Goal: Information Seeking & Learning: Learn about a topic

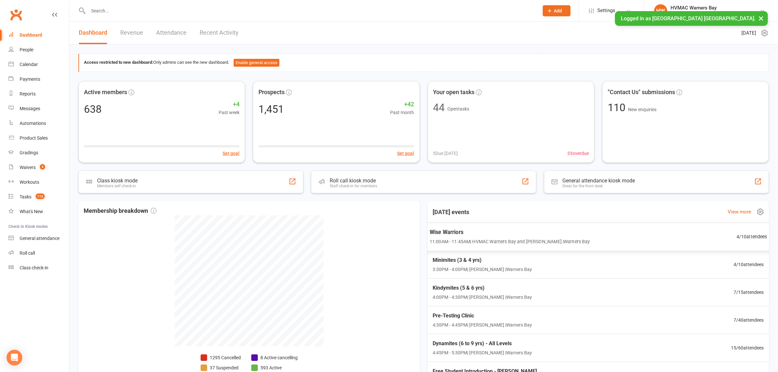
click at [460, 236] on span "Wise Warriors" at bounding box center [509, 232] width 160 height 8
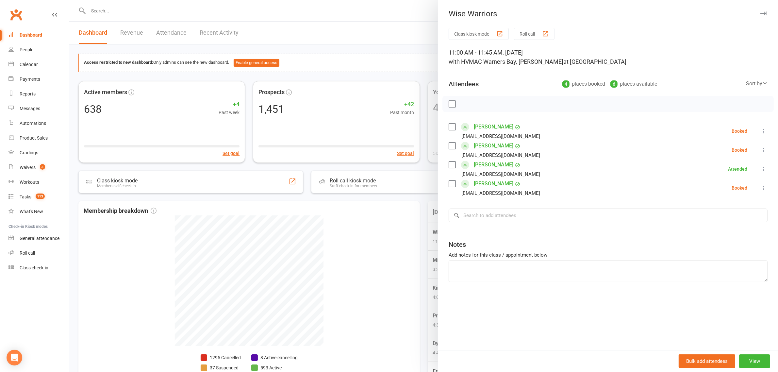
click at [374, 207] on div at bounding box center [423, 186] width 709 height 372
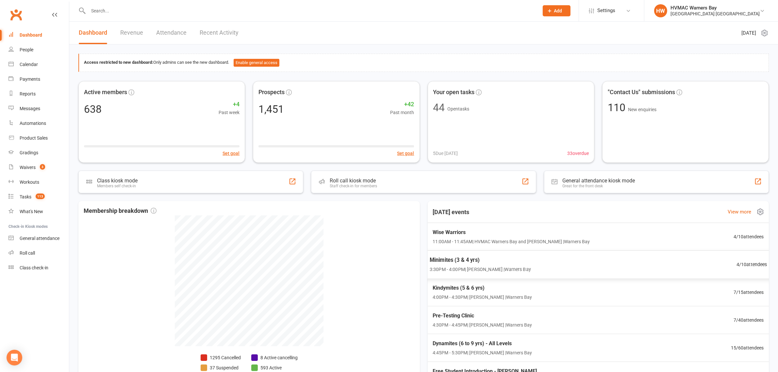
click at [522, 268] on span "3:30PM - 4:00PM | [PERSON_NAME] | [GEOGRAPHIC_DATA]" at bounding box center [479, 270] width 101 height 8
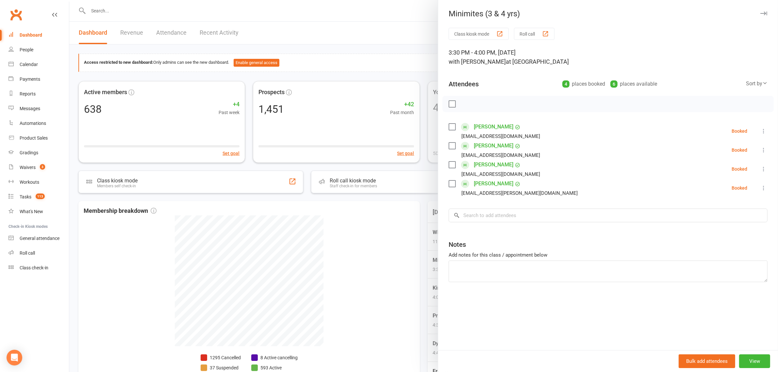
click at [409, 222] on div at bounding box center [423, 186] width 709 height 372
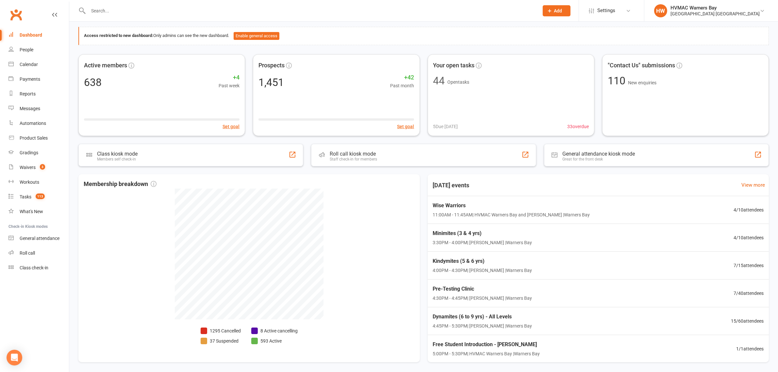
scroll to position [41, 0]
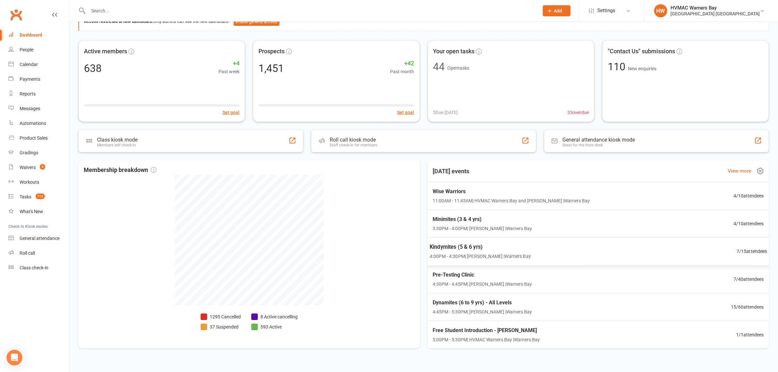
click at [551, 254] on div "Kindymites (5 & 6 yrs) 4:00PM - 4:30PM | [PERSON_NAME] | [GEOGRAPHIC_DATA] 7 / …" at bounding box center [599, 251] width 354 height 28
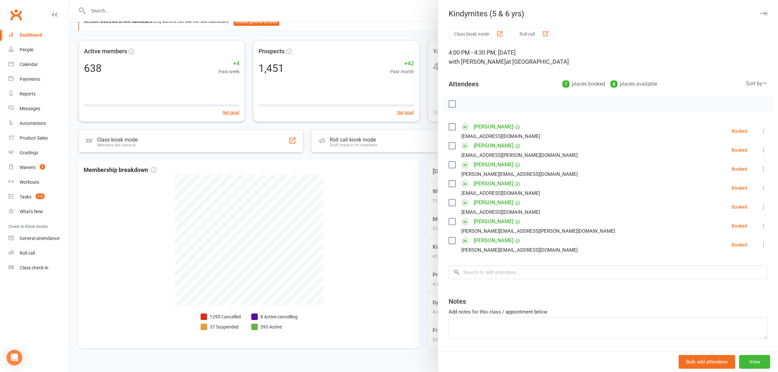
click at [347, 226] on div at bounding box center [423, 186] width 709 height 372
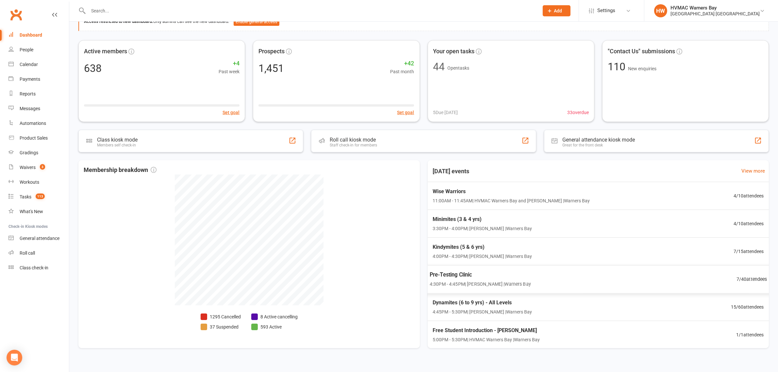
click at [496, 277] on span "Pre-Testing Clinic" at bounding box center [479, 275] width 101 height 8
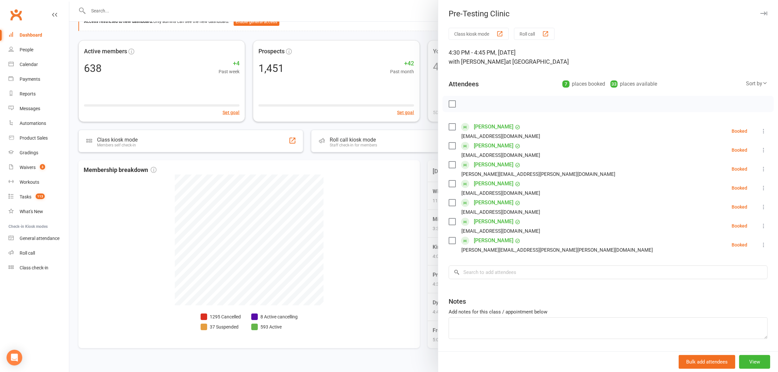
click at [391, 256] on div at bounding box center [423, 186] width 709 height 372
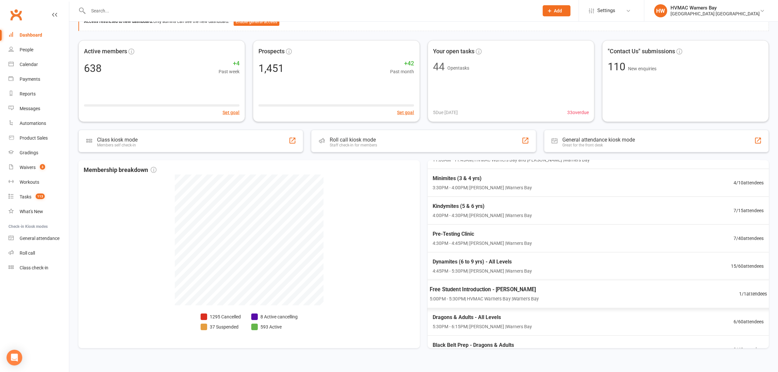
scroll to position [82, 0]
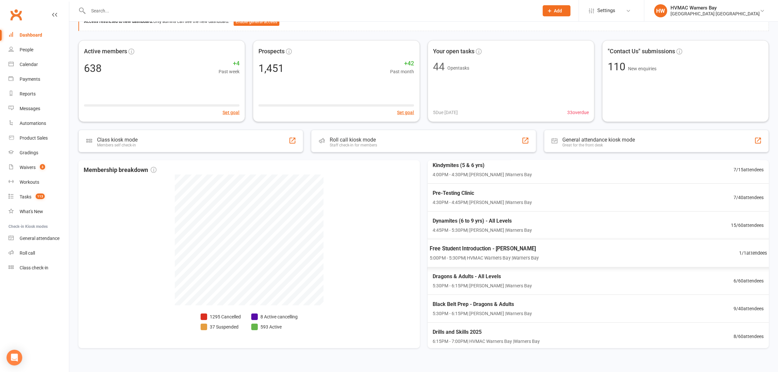
click at [480, 257] on span "5:00PM - 5:30PM | [GEOGRAPHIC_DATA] | [GEOGRAPHIC_DATA]" at bounding box center [483, 258] width 109 height 8
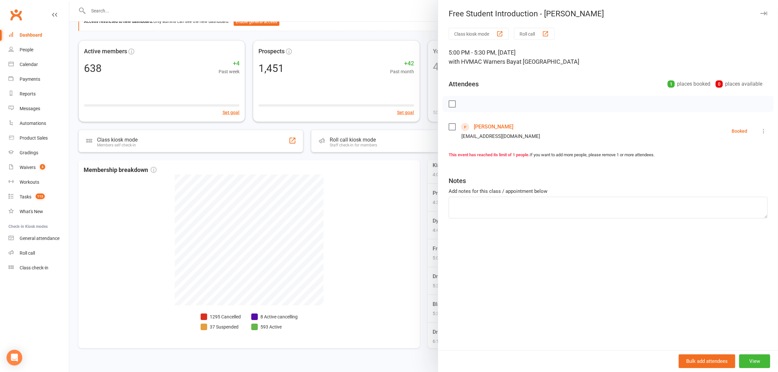
click at [418, 221] on div at bounding box center [423, 186] width 709 height 372
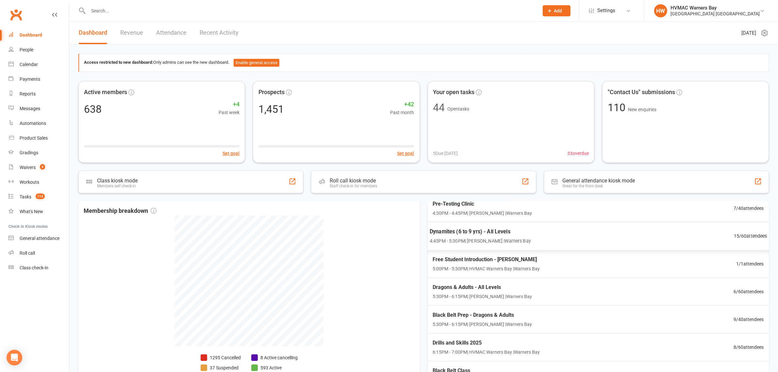
scroll to position [0, 0]
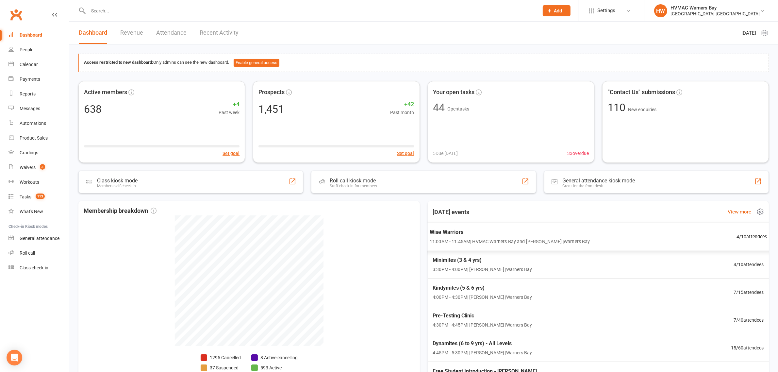
click at [508, 237] on span "Wise Warriors" at bounding box center [509, 232] width 160 height 8
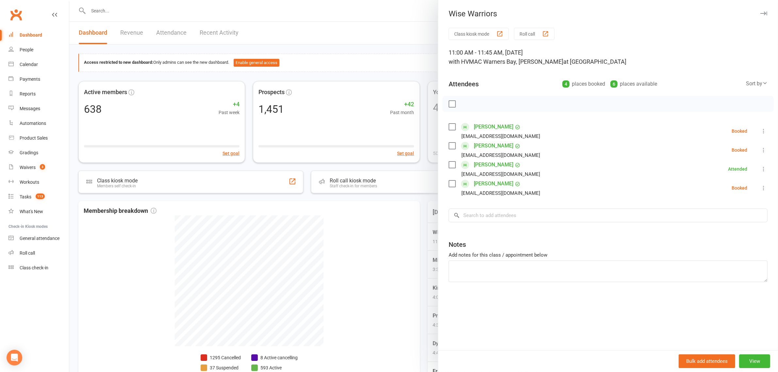
click at [381, 194] on div at bounding box center [423, 186] width 709 height 372
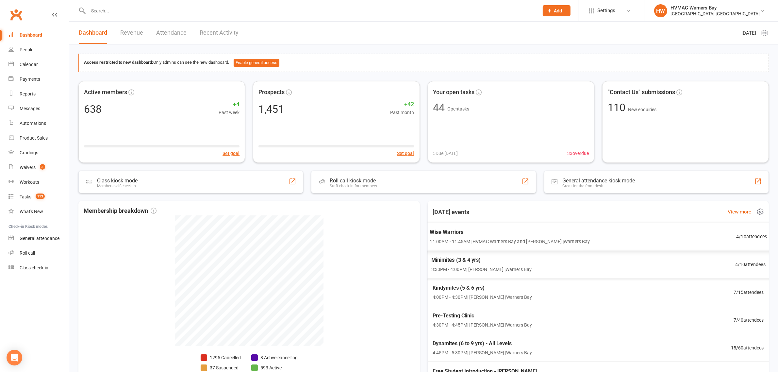
click at [463, 237] on div "Wise Warriors 11:00AM - 11:45AM | HVMAC Warners Bay and [PERSON_NAME] | [GEOGRA…" at bounding box center [510, 236] width 160 height 17
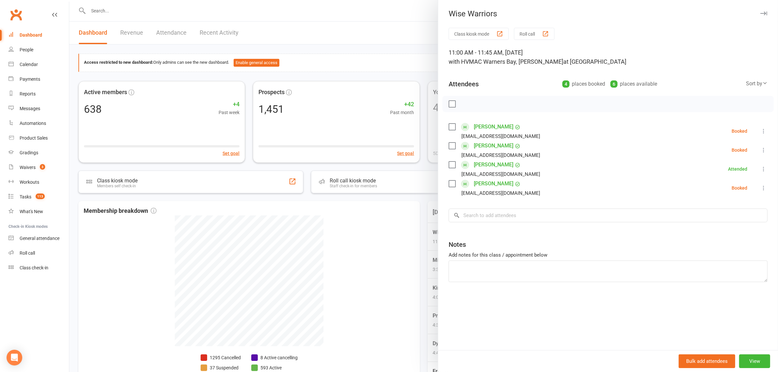
click at [422, 204] on div at bounding box center [423, 186] width 709 height 372
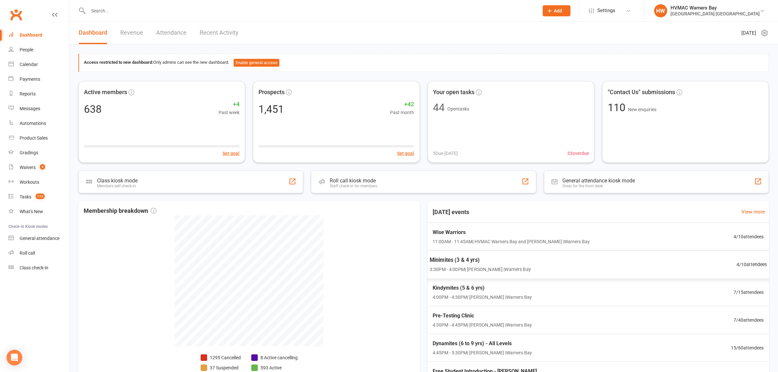
click at [546, 268] on div "Minimites (3 & 4 yrs) 3:30PM - 4:00PM | [PERSON_NAME] | [GEOGRAPHIC_DATA] 4 / 1…" at bounding box center [599, 264] width 354 height 28
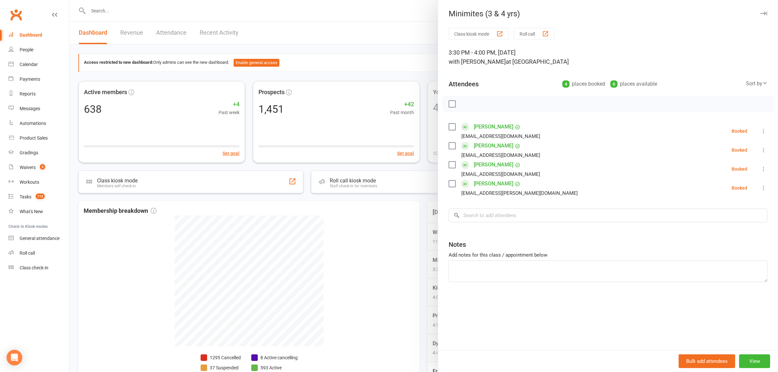
click at [417, 203] on div at bounding box center [423, 186] width 709 height 372
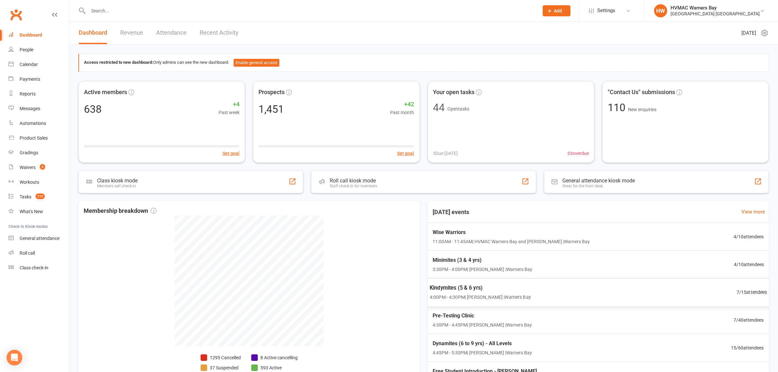
click at [483, 292] on span "Kindymites (5 & 6 yrs)" at bounding box center [479, 288] width 101 height 8
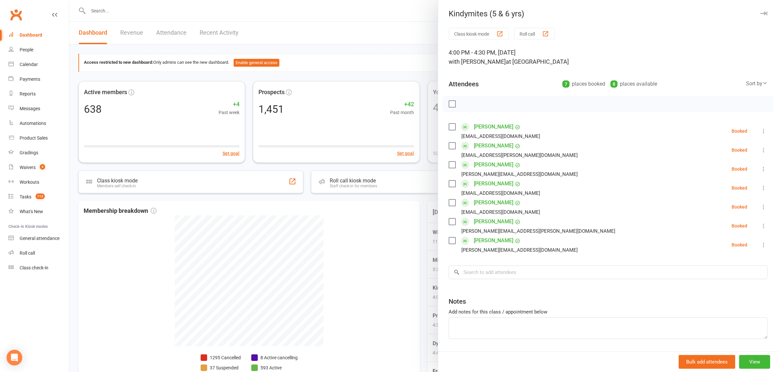
click at [422, 199] on div at bounding box center [423, 186] width 709 height 372
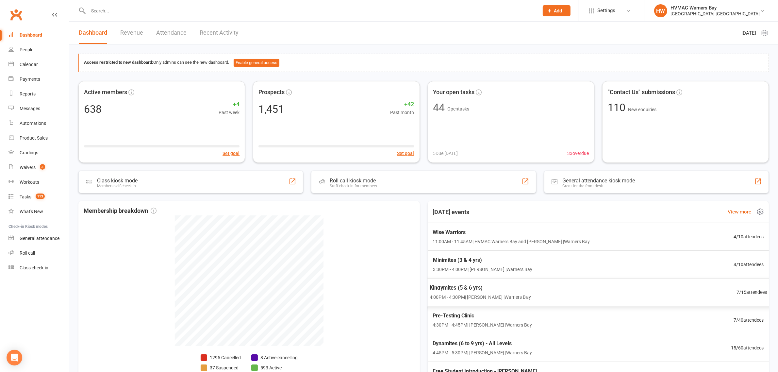
click at [463, 286] on span "Kindymites (5 & 6 yrs)" at bounding box center [479, 288] width 101 height 8
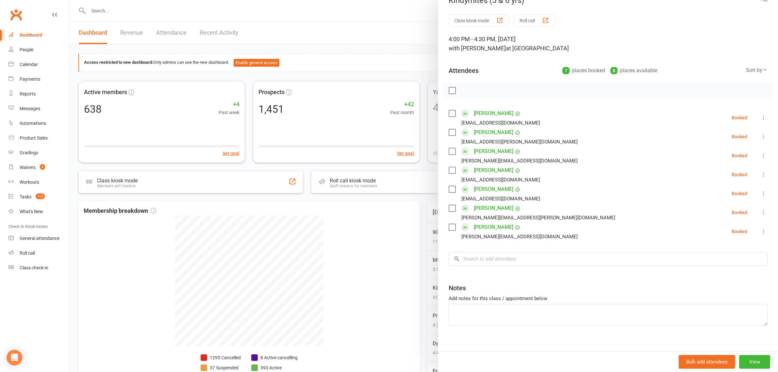
scroll to position [21, 0]
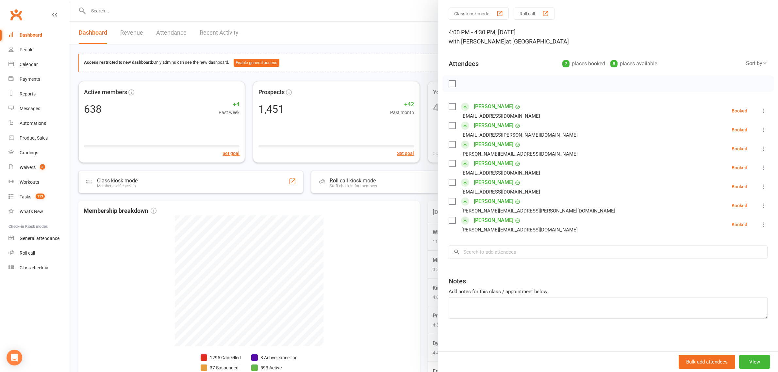
click at [382, 254] on div at bounding box center [423, 186] width 709 height 372
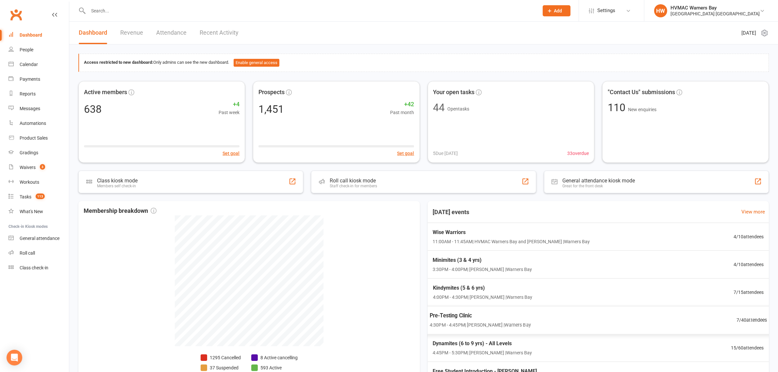
click at [460, 314] on span "Pre-Testing Clinic" at bounding box center [479, 315] width 101 height 8
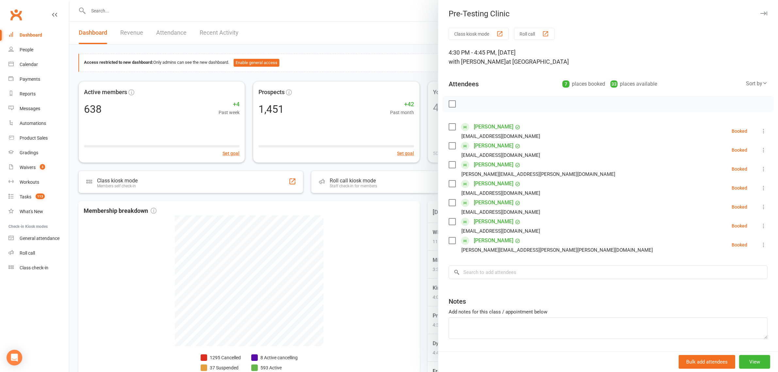
click at [337, 252] on div at bounding box center [423, 186] width 709 height 372
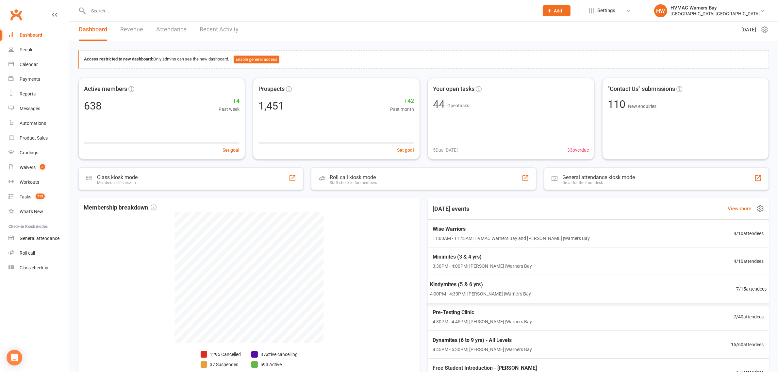
scroll to position [0, 0]
